Goal: Find specific page/section: Find specific page/section

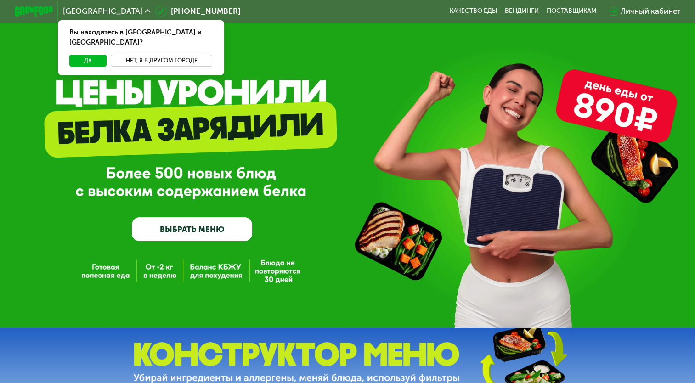
click at [155, 55] on button "Нет, я в другом городе" at bounding box center [162, 60] width 102 height 11
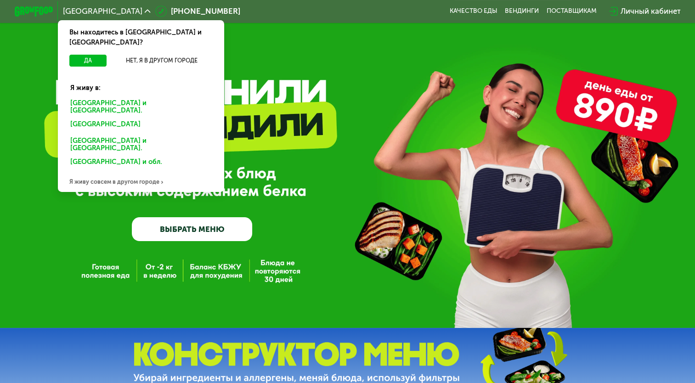
click at [127, 118] on div "[GEOGRAPHIC_DATA] и [GEOGRAPHIC_DATA]." at bounding box center [139, 126] width 151 height 16
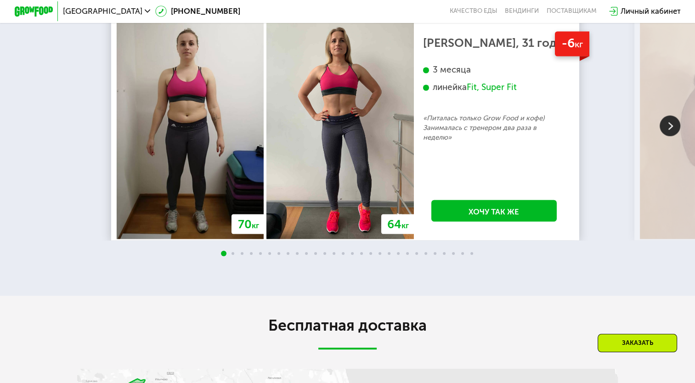
scroll to position [1607, 0]
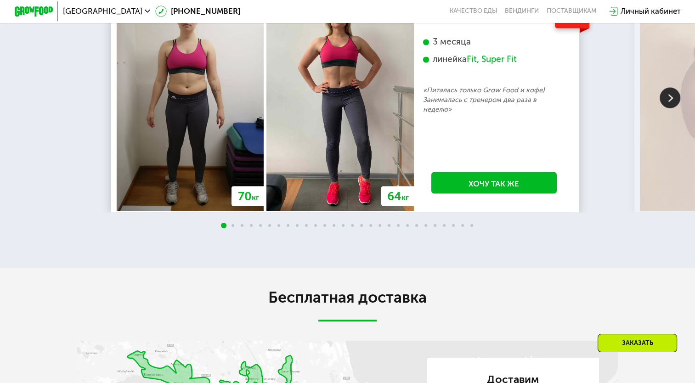
click at [676, 108] on img at bounding box center [669, 97] width 21 height 21
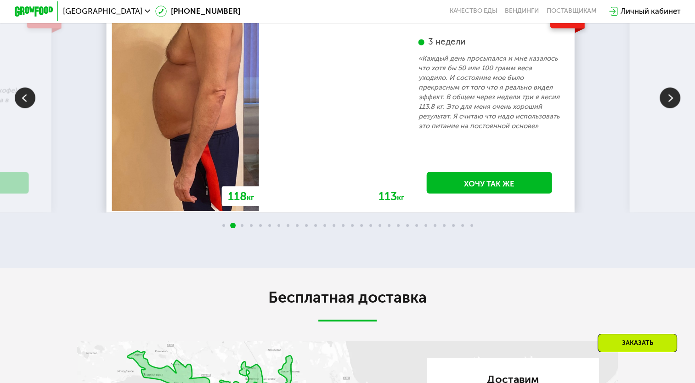
click at [673, 108] on img at bounding box center [669, 97] width 21 height 21
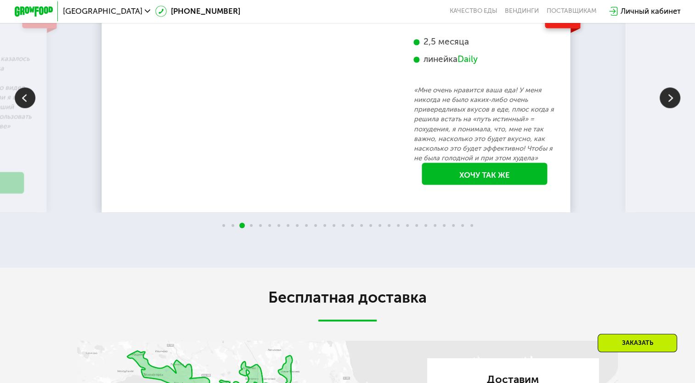
click at [672, 108] on img at bounding box center [669, 97] width 21 height 21
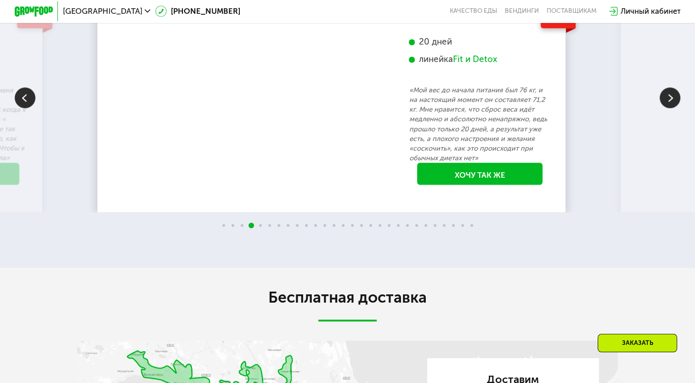
click at [672, 108] on img at bounding box center [669, 97] width 21 height 21
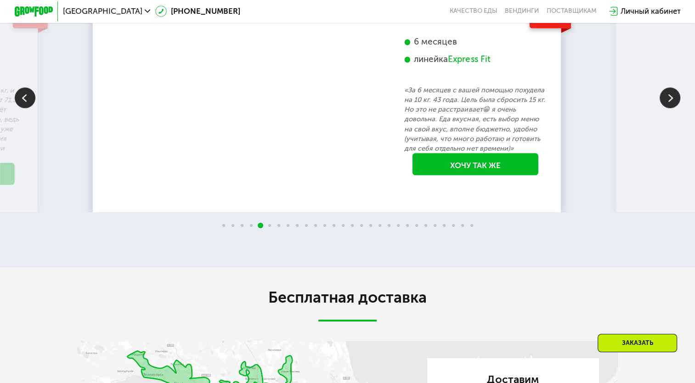
click at [672, 108] on img at bounding box center [669, 97] width 21 height 21
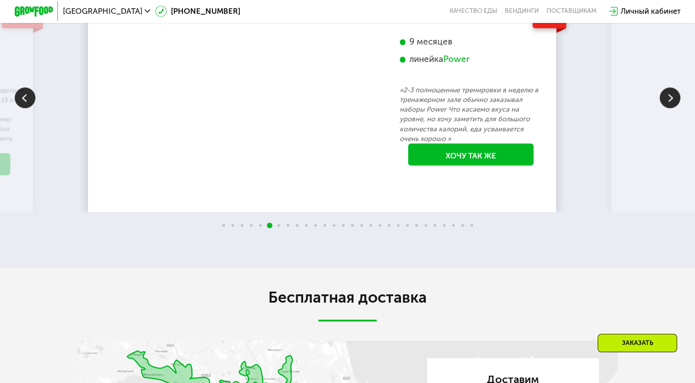
click at [672, 108] on img at bounding box center [669, 97] width 21 height 21
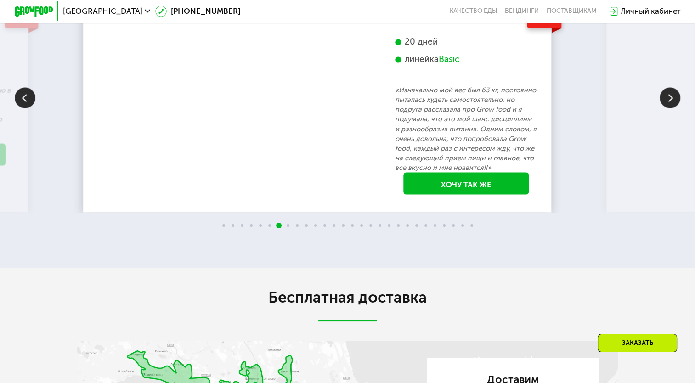
click at [672, 108] on img at bounding box center [669, 97] width 21 height 21
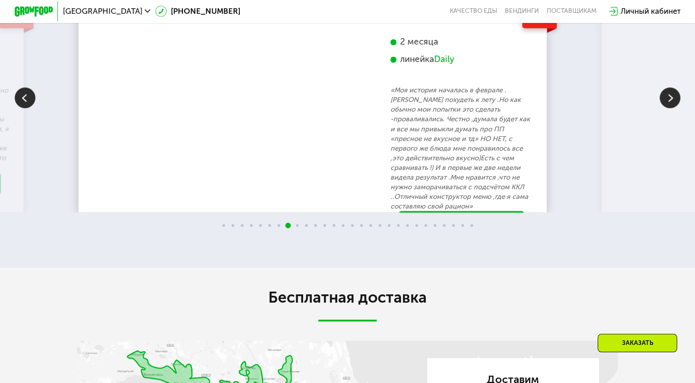
click at [672, 108] on img at bounding box center [669, 97] width 21 height 21
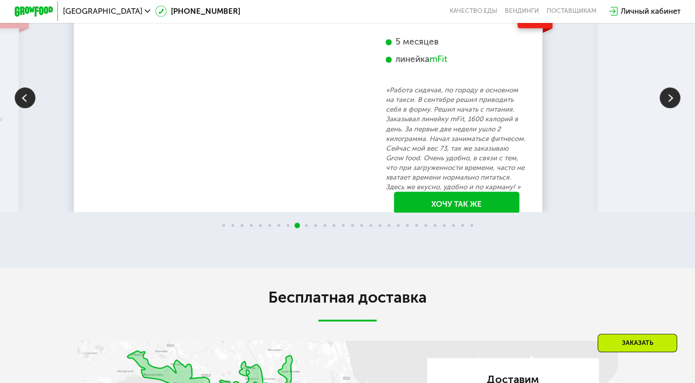
click at [672, 108] on img at bounding box center [669, 97] width 21 height 21
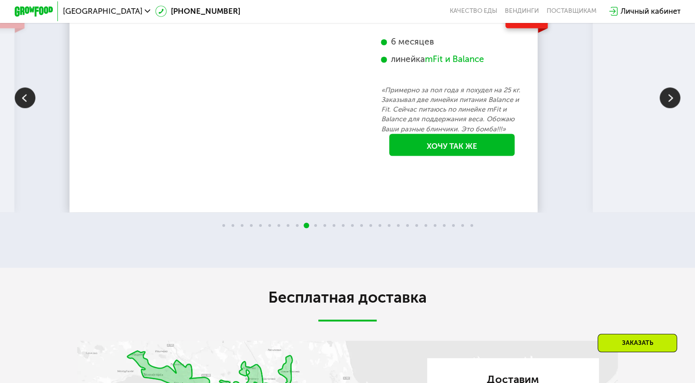
click at [671, 108] on img at bounding box center [669, 97] width 21 height 21
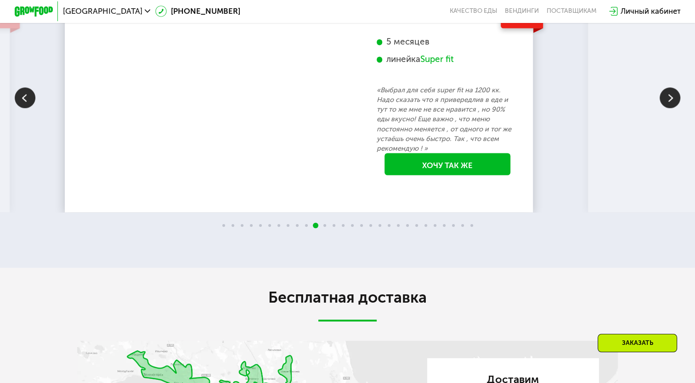
click at [671, 108] on img at bounding box center [669, 97] width 21 height 21
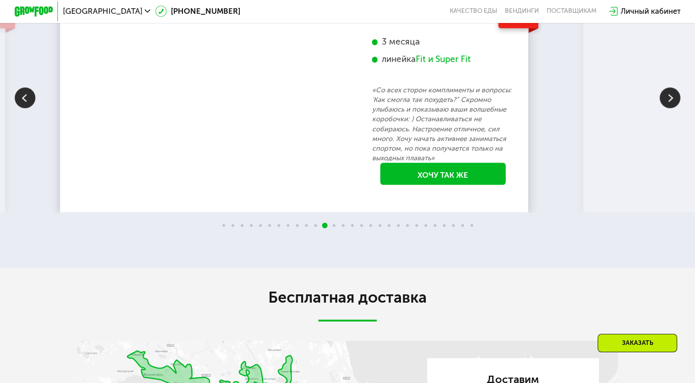
click at [671, 108] on img at bounding box center [669, 97] width 21 height 21
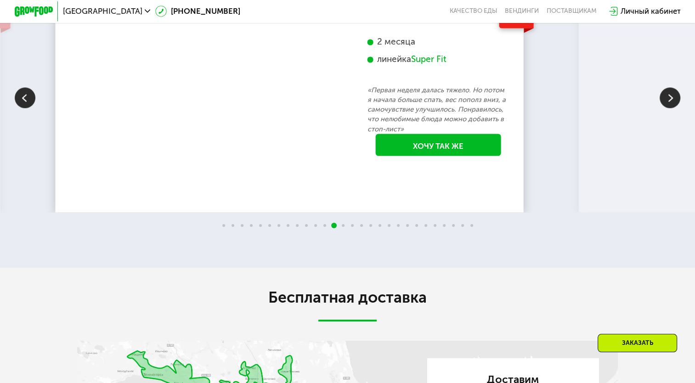
click at [671, 108] on img at bounding box center [669, 97] width 21 height 21
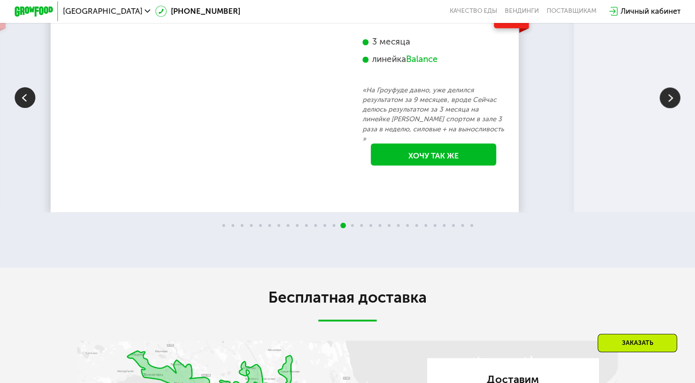
click at [671, 108] on img at bounding box center [669, 97] width 21 height 21
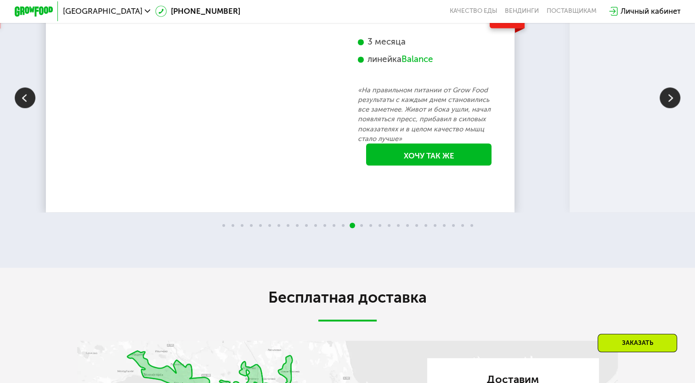
click at [671, 108] on img at bounding box center [669, 97] width 21 height 21
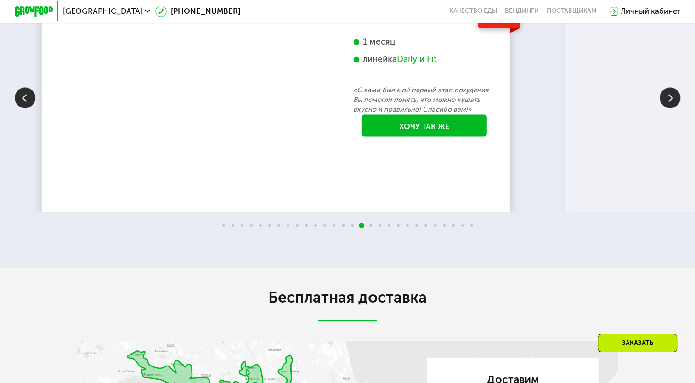
click at [671, 108] on img at bounding box center [669, 97] width 21 height 21
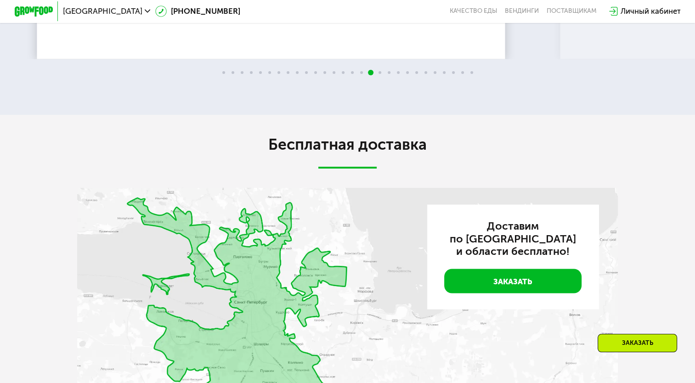
scroll to position [1453, 0]
